Goal: Navigation & Orientation: Find specific page/section

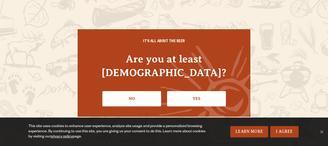
drag, startPoint x: 199, startPoint y: 96, endPoint x: 194, endPoint y: 96, distance: 4.7
click at [194, 96] on link "Yes" at bounding box center [196, 98] width 59 height 15
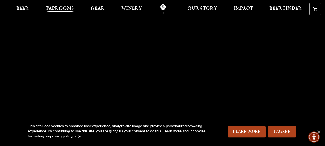
click at [67, 7] on span "Taprooms" at bounding box center [59, 8] width 28 height 4
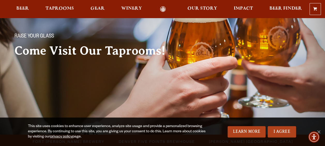
scroll to position [103, 0]
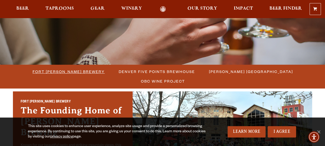
click at [51, 72] on span "Fort [PERSON_NAME] Brewery" at bounding box center [69, 71] width 72 height 7
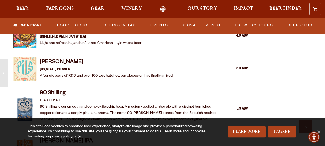
scroll to position [413, 0]
